Goal: Transaction & Acquisition: Purchase product/service

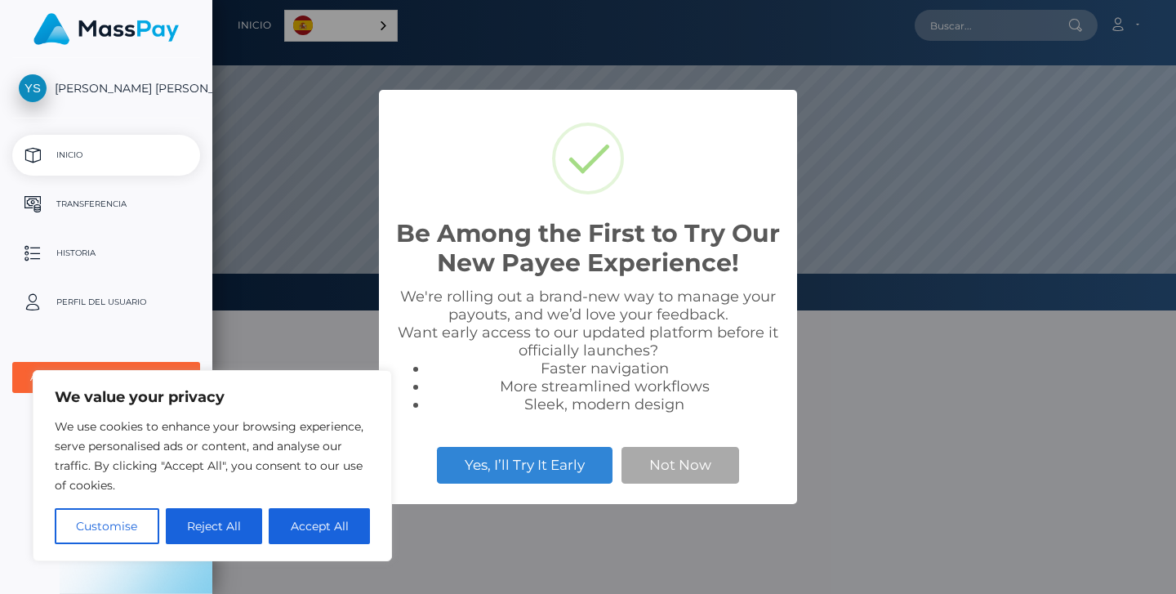
scroll to position [310, 963]
click at [314, 521] on button "Accept All" at bounding box center [319, 526] width 101 height 36
checkbox input "true"
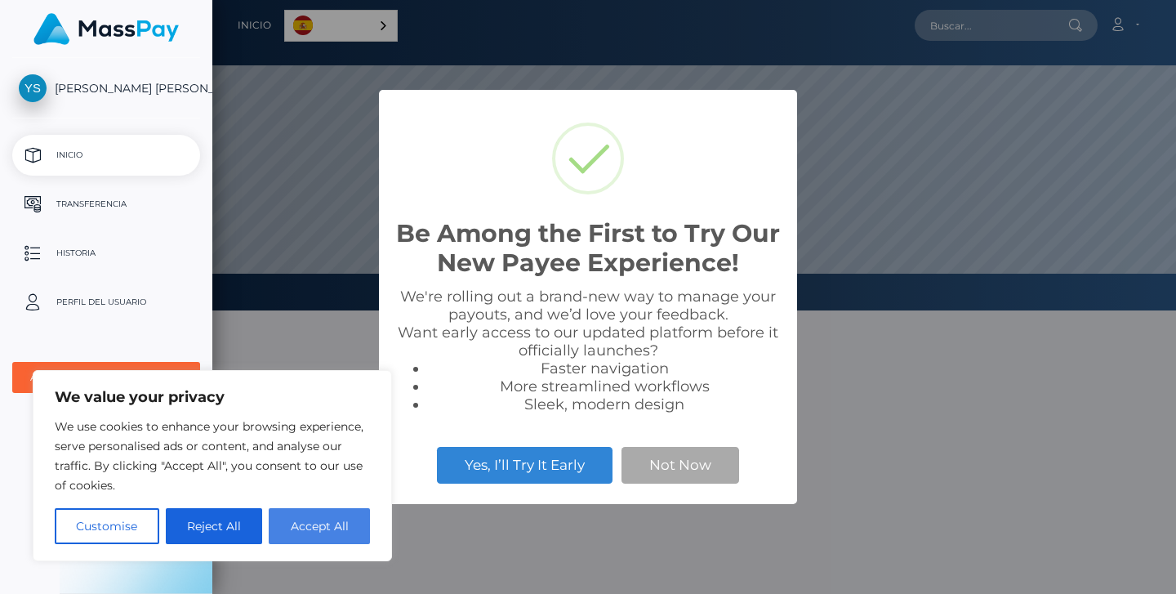
checkbox input "true"
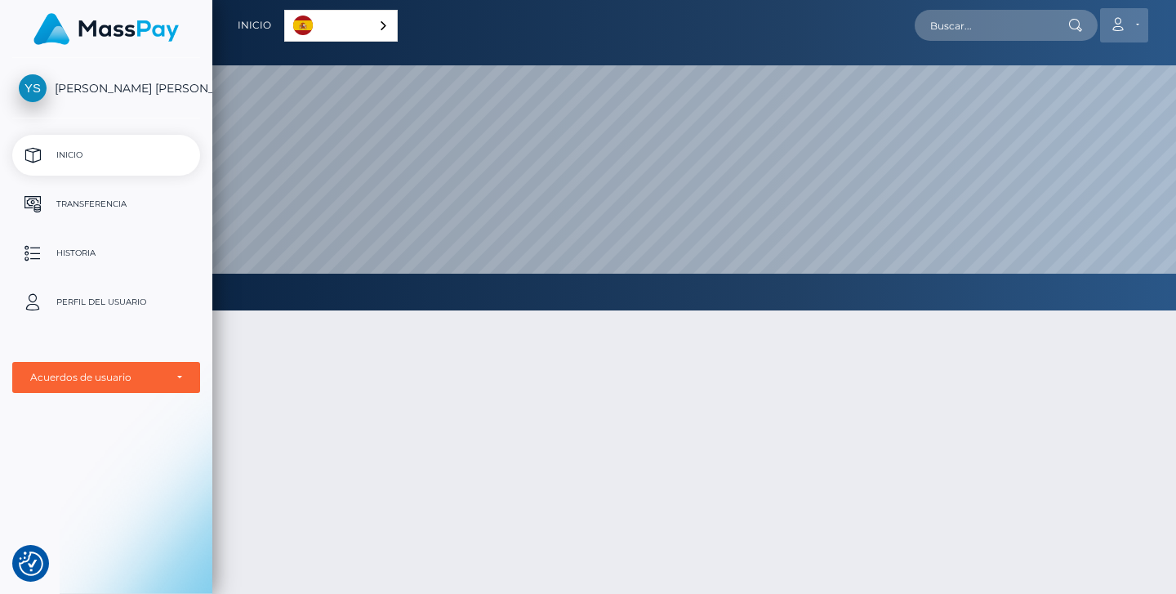
click at [1140, 25] on link "Cuenta" at bounding box center [1124, 25] width 48 height 34
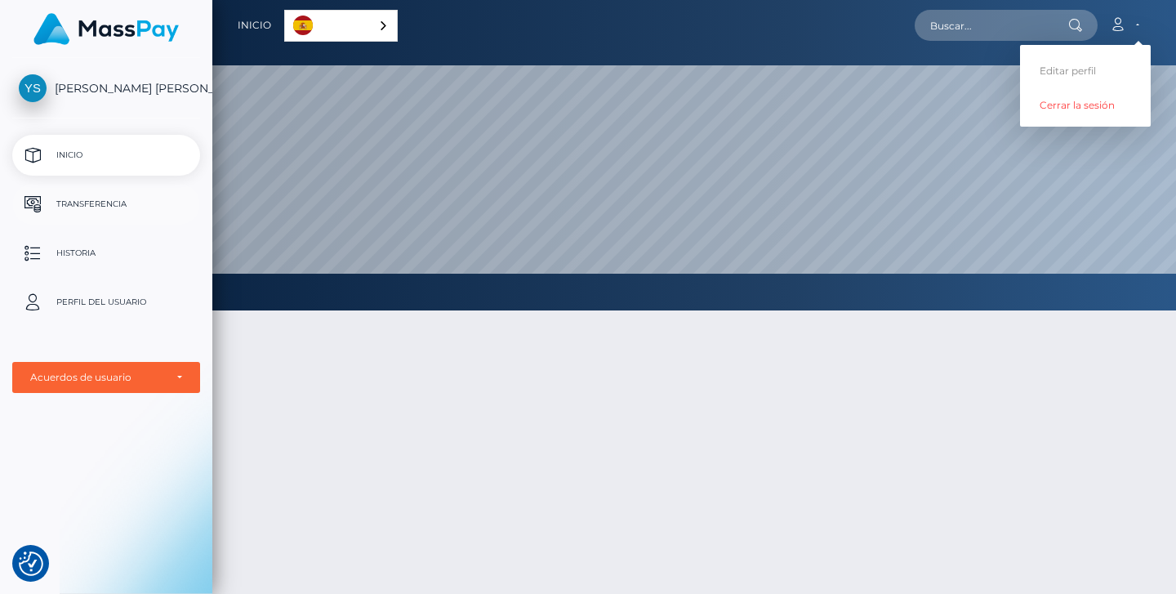
click at [91, 204] on p "Transferencia" at bounding box center [106, 204] width 175 height 24
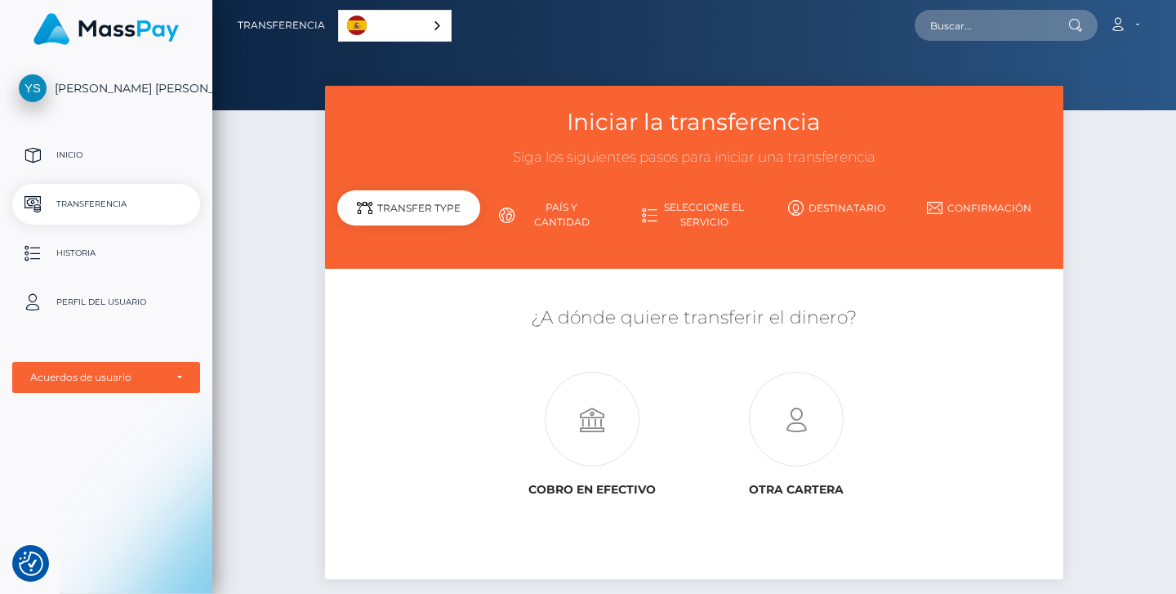
click at [568, 212] on link "País y cantidad" at bounding box center [551, 215] width 143 height 42
click at [689, 217] on link "Seleccione el servicio" at bounding box center [694, 215] width 143 height 42
click at [826, 205] on link "Destinatario" at bounding box center [836, 208] width 143 height 29
click at [432, 198] on div "Transfer Type" at bounding box center [408, 207] width 143 height 35
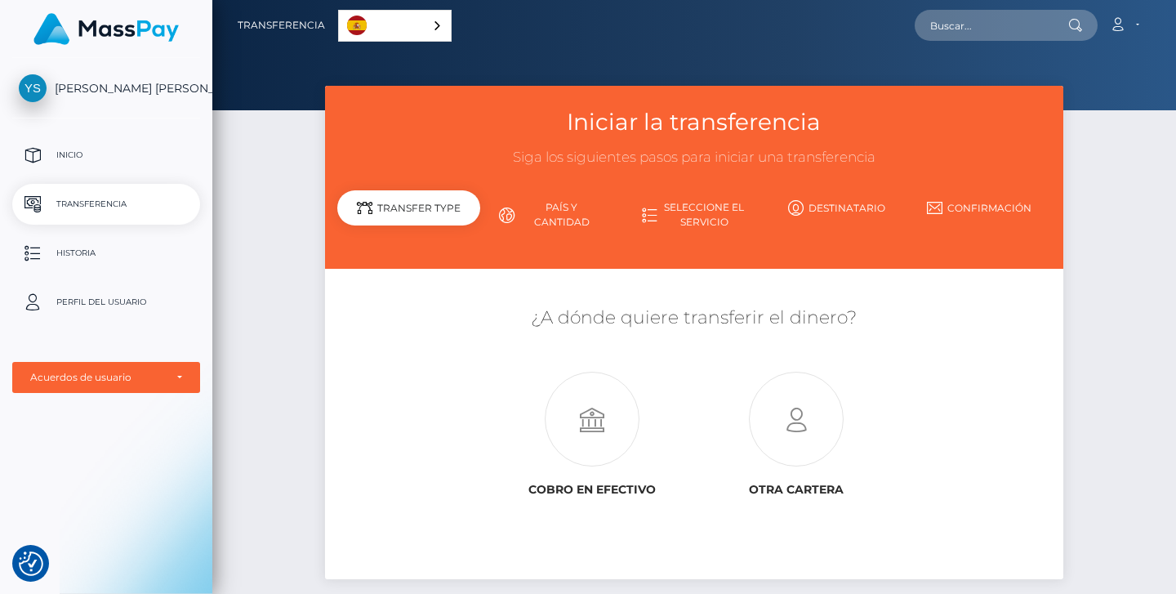
click at [419, 216] on div "Transfer Type" at bounding box center [408, 207] width 143 height 35
click at [603, 421] on icon at bounding box center [591, 419] width 205 height 95
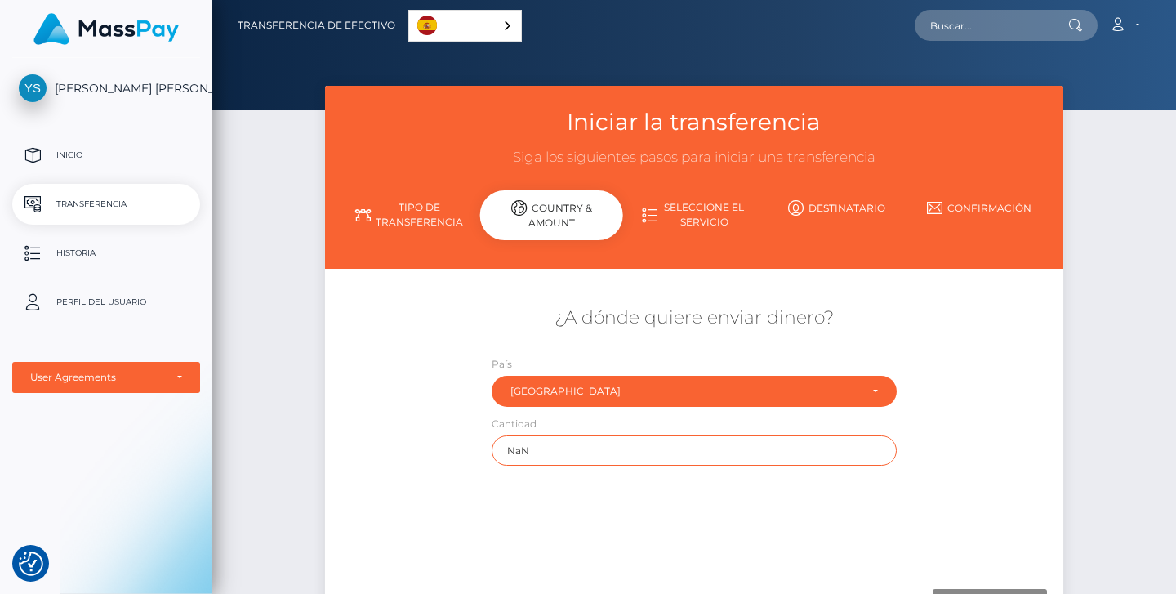
click at [590, 450] on input "NaN" at bounding box center [695, 450] width 406 height 30
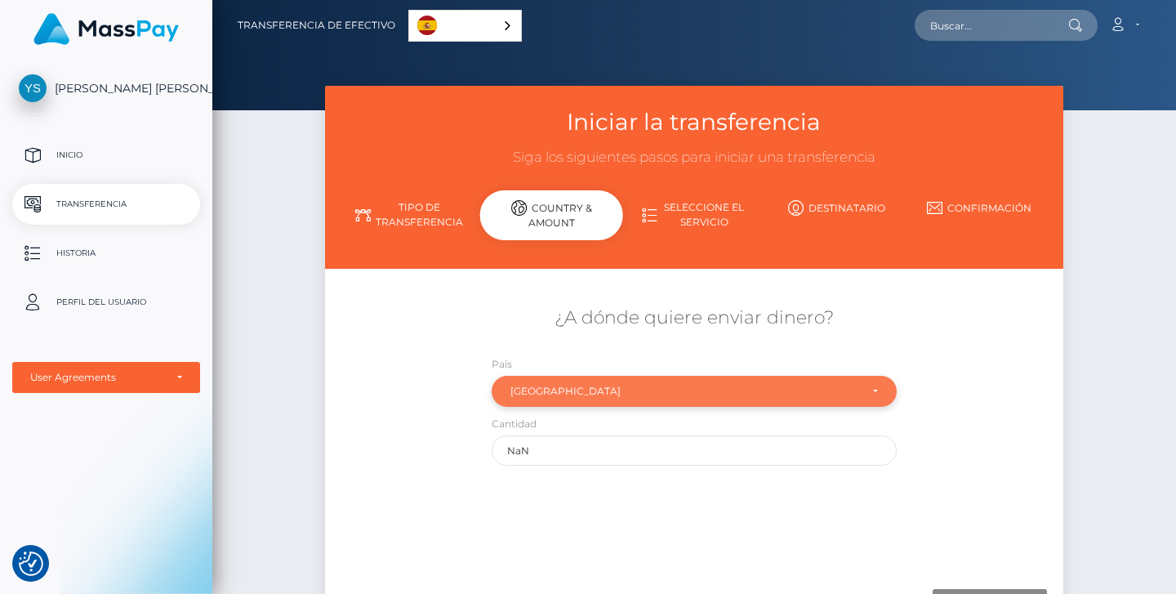
click at [876, 390] on div "Mexico" at bounding box center [694, 391] width 368 height 13
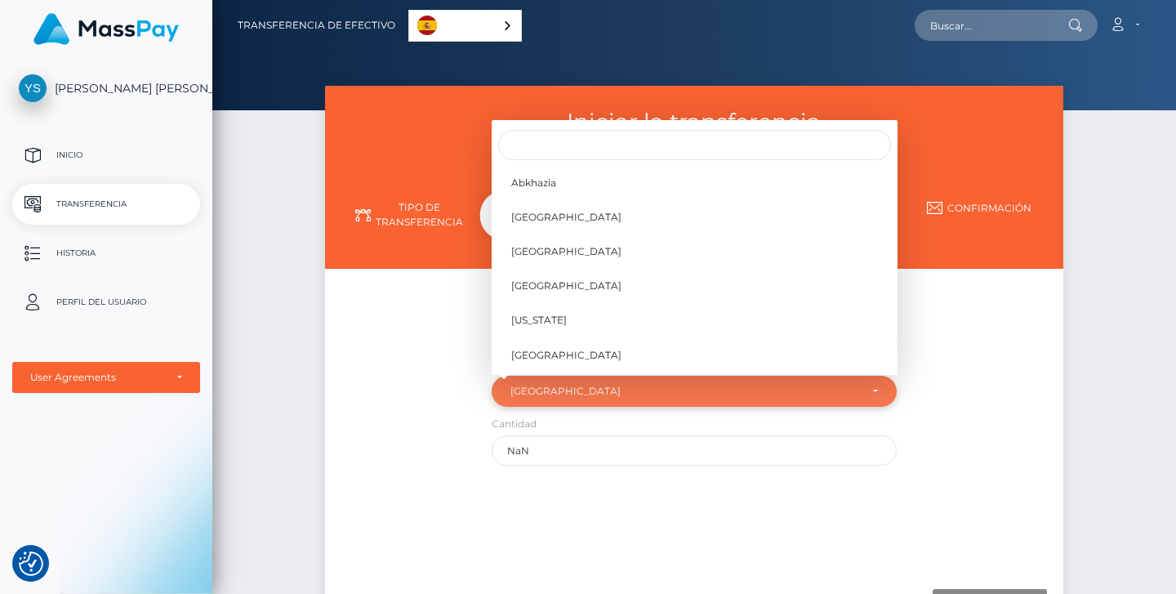
scroll to position [4048, 0]
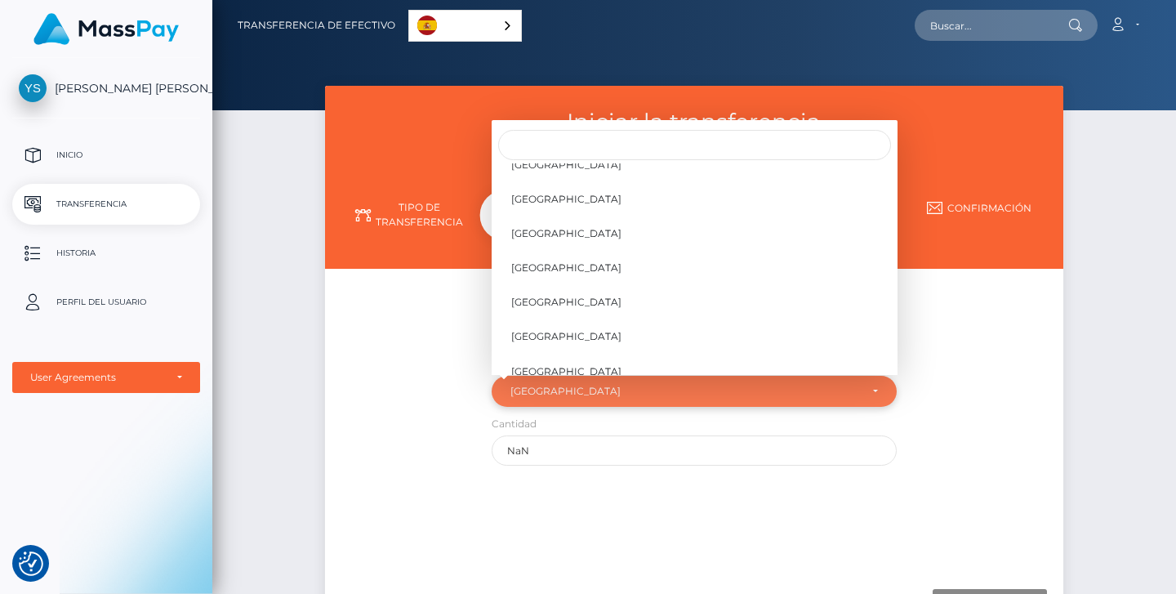
click at [876, 390] on button "Mexico" at bounding box center [695, 391] width 406 height 31
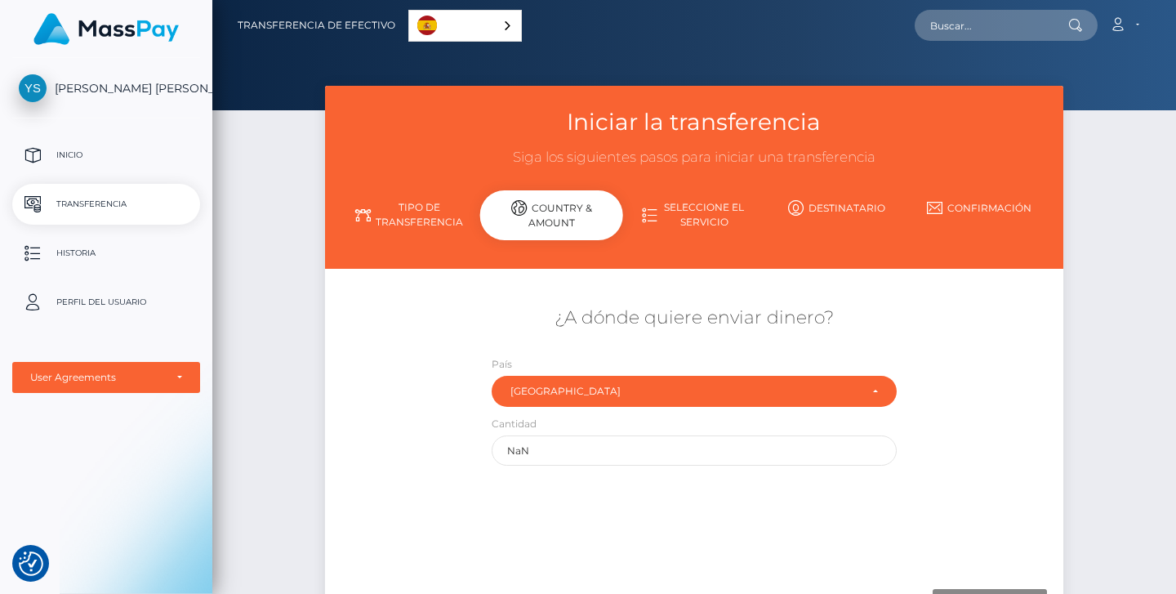
click at [967, 389] on div "¿A dónde quiere enviar dinero? País Abjasia Afganistán Albania Argelia Samoa Am…" at bounding box center [693, 385] width 737 height 176
click at [276, 248] on div "Iniciar la transferencia Siga los siguientes pasos para iniciar una transferenc…" at bounding box center [693, 378] width 963 height 585
click at [91, 251] on p "Historia" at bounding box center [106, 253] width 175 height 24
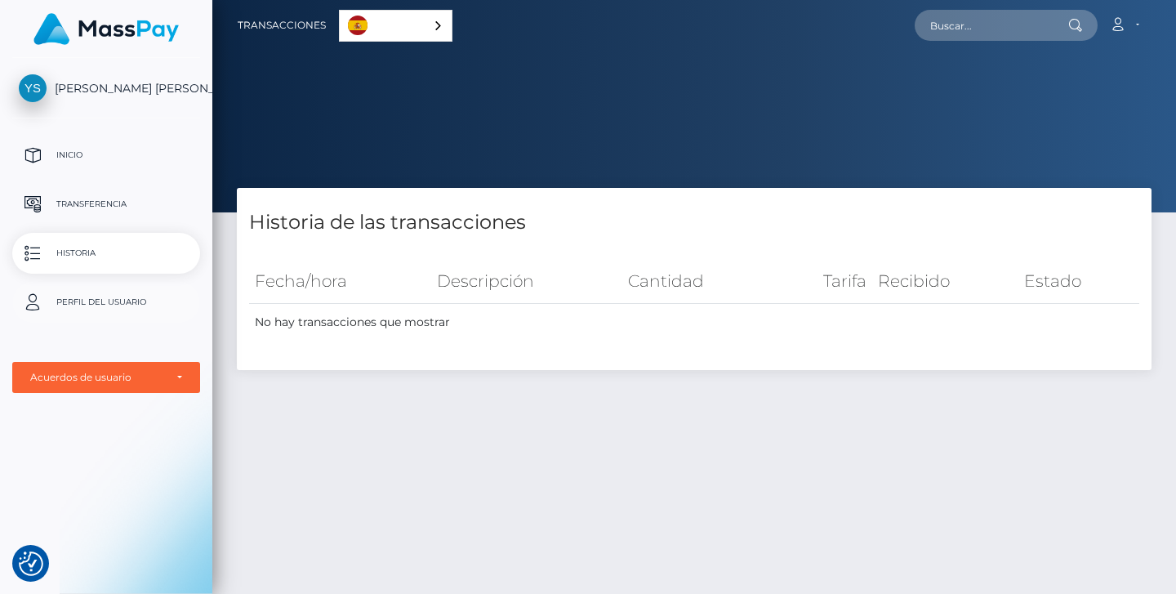
click at [87, 302] on p "Perfil del usuario" at bounding box center [106, 302] width 175 height 24
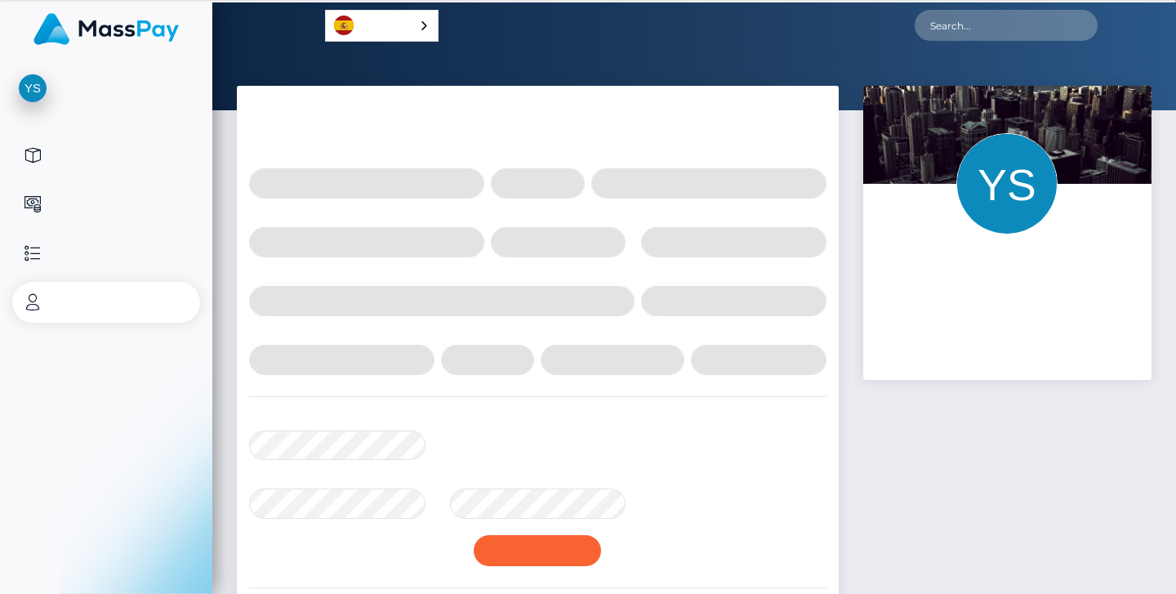
select select
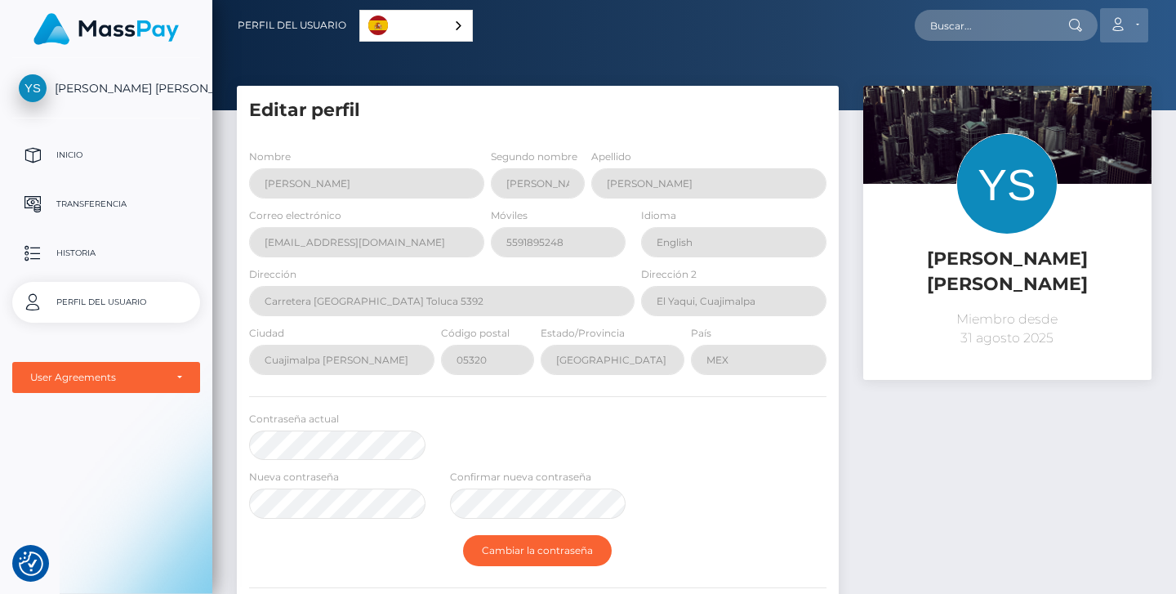
click at [1122, 25] on icon at bounding box center [1117, 24] width 17 height 13
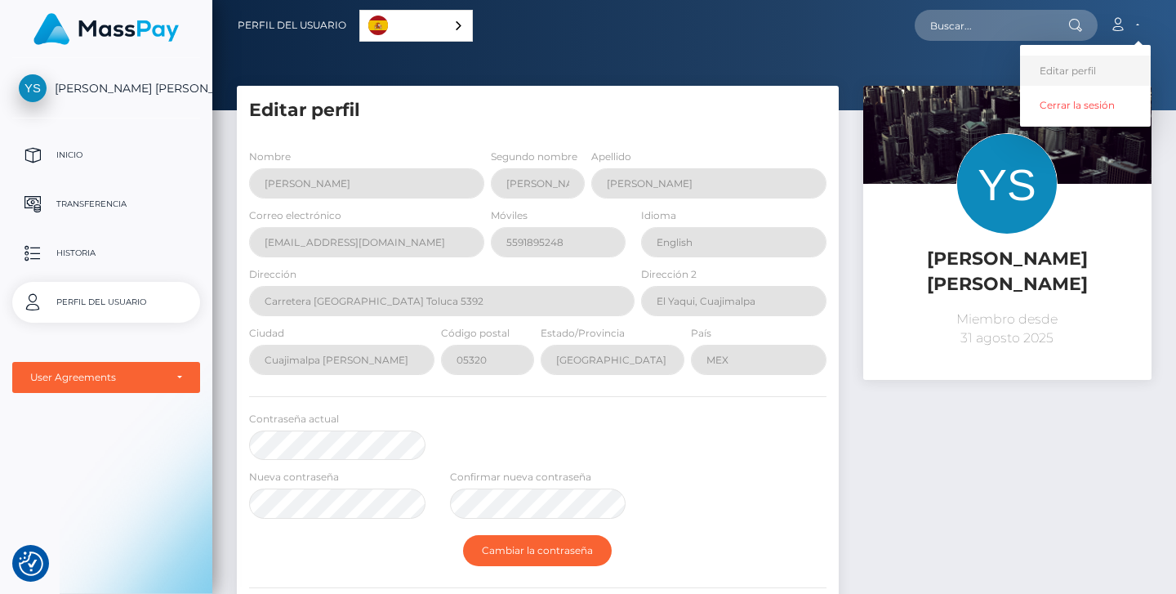
click at [1081, 66] on link "Editar perfil" at bounding box center [1085, 71] width 131 height 30
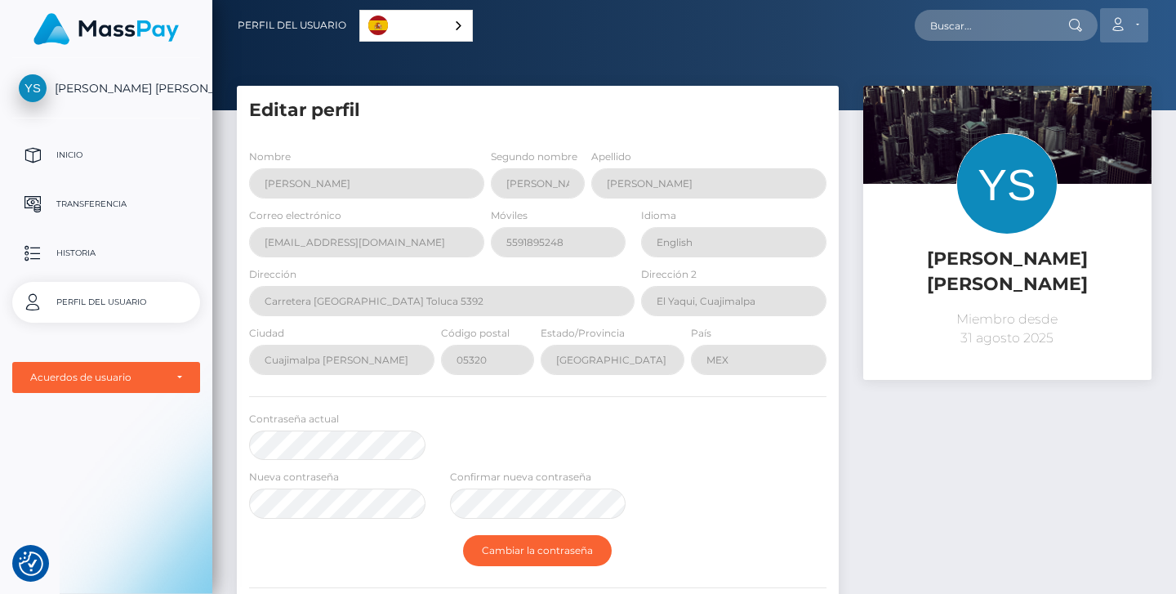
click at [1130, 28] on link "Cuenta" at bounding box center [1124, 25] width 48 height 34
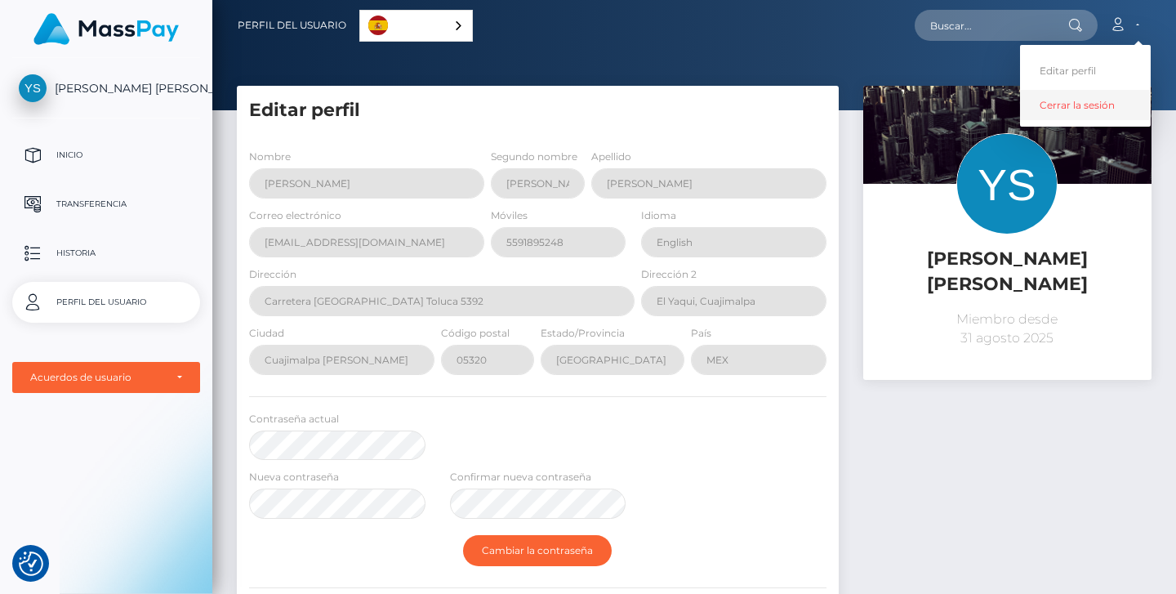
click at [1099, 104] on link "Cerrar la sesión" at bounding box center [1085, 105] width 131 height 30
